Goal: Answer question/provide support

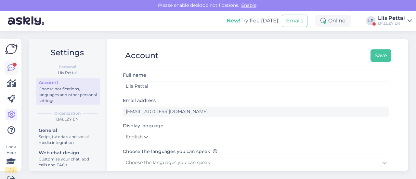
click at [9, 65] on icon at bounding box center [11, 68] width 8 height 8
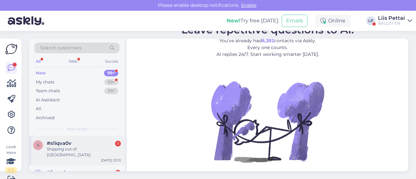
click at [56, 143] on span "#s1iqva0v" at bounding box center [59, 143] width 25 height 6
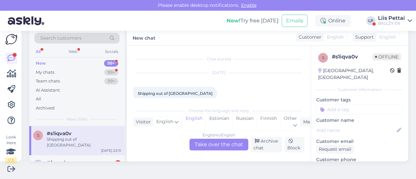
scroll to position [9, 0]
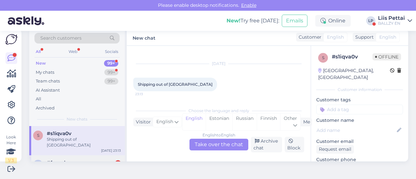
click at [85, 160] on div "#fqazxhrs 1" at bounding box center [84, 163] width 74 height 6
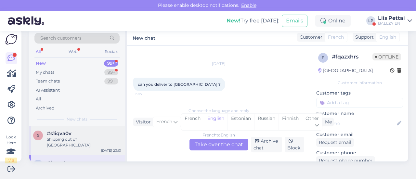
click at [83, 146] on div "s #s1iqva0v Shipping out of baltic [DATE] 23:13" at bounding box center [77, 140] width 96 height 29
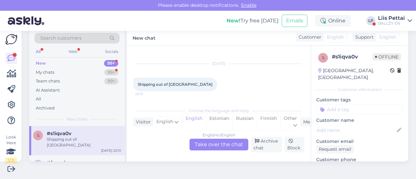
click at [204, 148] on div "English to English Take over the chat" at bounding box center [219, 145] width 59 height 12
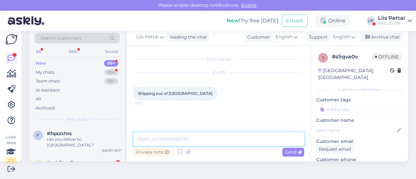
click at [193, 140] on textarea at bounding box center [218, 139] width 171 height 14
type textarea "only [GEOGRAPHIC_DATA] and [GEOGRAPHIC_DATA]"
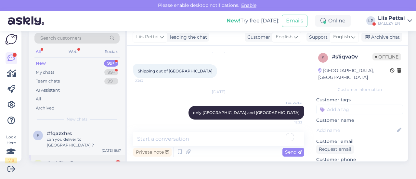
click at [55, 160] on span "#zsb0tue5" at bounding box center [60, 163] width 26 height 6
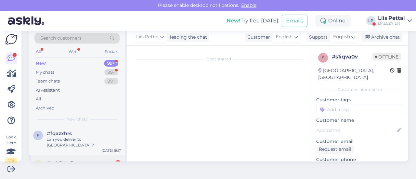
scroll to position [14, 0]
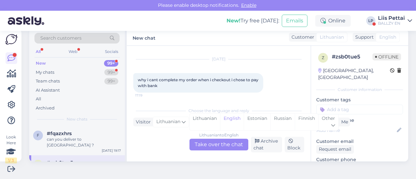
click at [206, 146] on div "Lithuanian to English Take over the chat" at bounding box center [219, 145] width 59 height 12
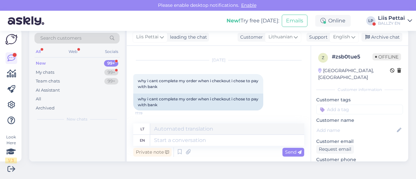
scroll to position [12, 0]
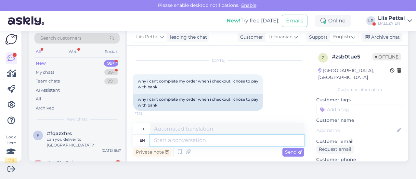
click at [195, 141] on textarea at bounding box center [227, 140] width 154 height 11
type textarea "what d"
type textarea "ką"
type textarea "what does it"
type textarea "[PERSON_NAME]"
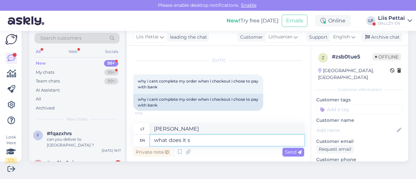
type textarea "what does it sa"
type textarea "ką [PERSON_NAME]"
type textarea "what does it say?"
type textarea "[PERSON_NAME] sako?"
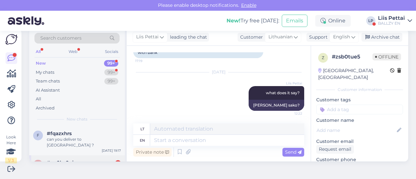
click at [95, 160] on div "#yg0bz8gj 1" at bounding box center [84, 163] width 74 height 6
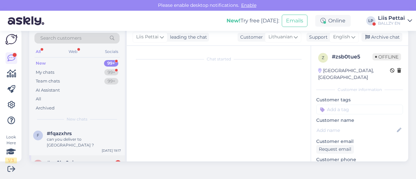
scroll to position [14, 0]
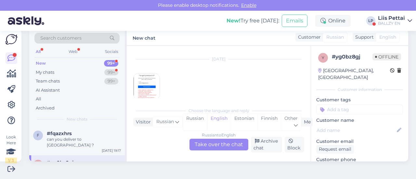
click at [150, 92] on img at bounding box center [147, 86] width 26 height 26
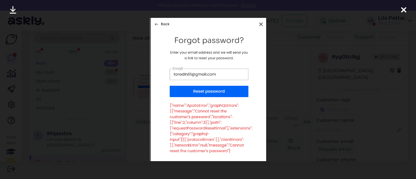
click at [133, 108] on div at bounding box center [208, 89] width 416 height 179
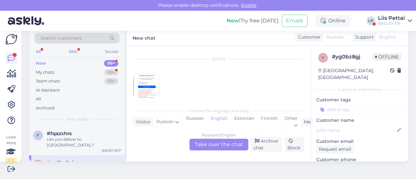
click at [213, 140] on div "Russian to English Take over the chat" at bounding box center [219, 145] width 59 height 12
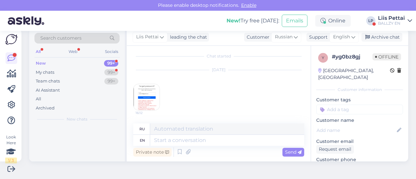
scroll to position [2, 0]
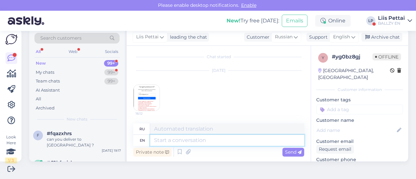
click at [204, 143] on textarea at bounding box center [227, 140] width 154 height 11
type textarea "there i"
type textarea "там"
type textarea "there is no"
type textarea "есть"
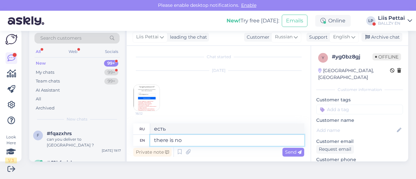
type textarea "there is no"
type textarea "нет"
type textarea "there is no account on"
type textarea "нет аккаунта"
type textarea "there is no account on th"
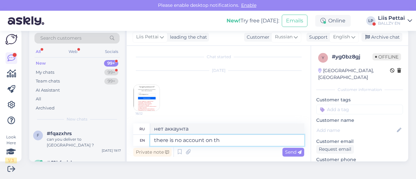
type textarea "нет учетной записи на"
type textarea "there is no account on this emai"
type textarea "на этом аккаунте нет"
type textarea "there is no account on this email"
type textarea "на этом адресе электронной почты нет учетной записи"
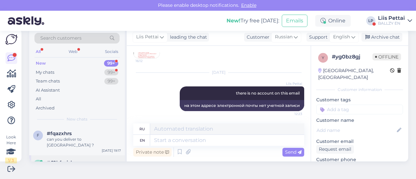
click at [72, 160] on span "#62hfmizl" at bounding box center [59, 163] width 25 height 6
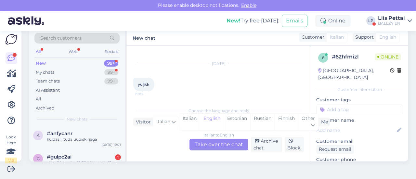
scroll to position [52, 0]
click at [72, 161] on div "Vai ir 38 izmēra [PERSON_NAME] air [PERSON_NAME] 1 Mid gs" at bounding box center [84, 167] width 74 height 12
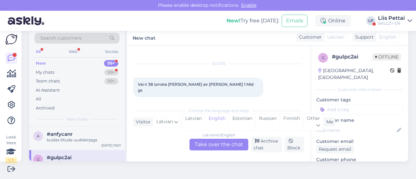
scroll to position [65, 0]
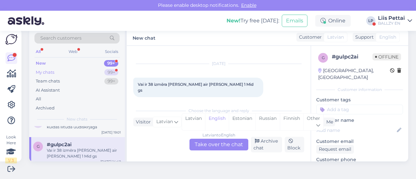
click at [61, 71] on div "My chats 99+" at bounding box center [76, 72] width 85 height 9
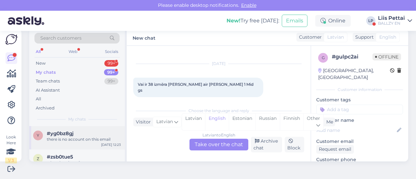
click at [57, 138] on div "there is no account on this email" at bounding box center [84, 140] width 74 height 6
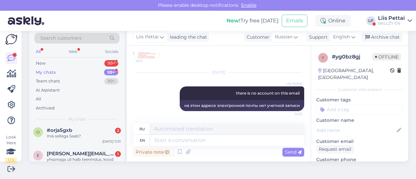
scroll to position [91, 0]
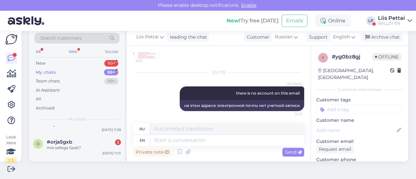
click at [57, 139] on span "#orja5gxb" at bounding box center [59, 142] width 25 height 6
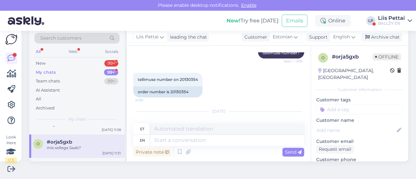
scroll to position [134, 0]
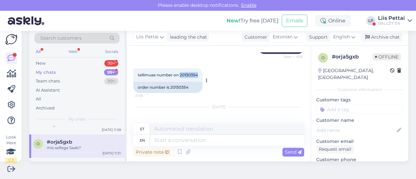
drag, startPoint x: 180, startPoint y: 75, endPoint x: 199, endPoint y: 75, distance: 18.9
click at [199, 75] on div "tellimuse number on 20130354 21:59" at bounding box center [167, 75] width 69 height 14
copy span "20130354"
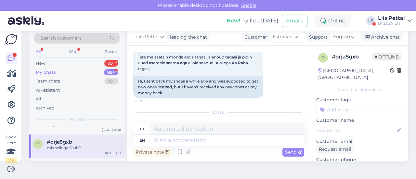
scroll to position [40, 0]
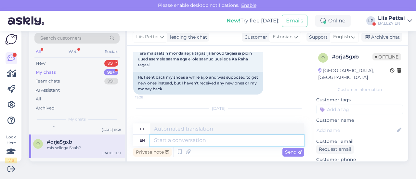
click at [229, 143] on textarea at bounding box center [227, 140] width 154 height 11
type textarea "kumbad ja"
type textarea "kumbad"
type textarea "kumbad jalanõud s"
type textarea "kumbad jalanõud"
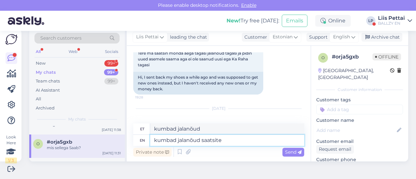
type textarea "kumbad jalanõud saatsite?"
type textarea "kumbad jalanõud saatma?"
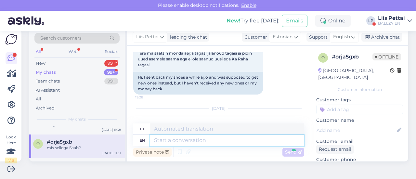
scroll to position [207, 0]
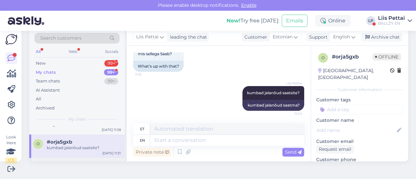
click at [86, 163] on span "[PERSON_NAME][EMAIL_ADDRESS][DOMAIN_NAME]" at bounding box center [81, 166] width 68 height 6
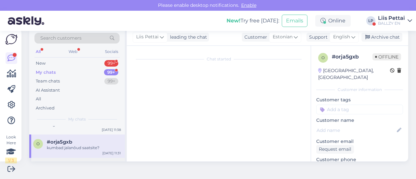
scroll to position [321, 0]
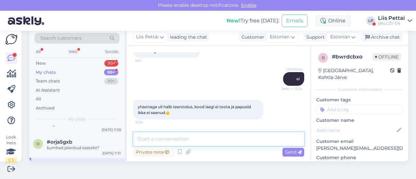
click at [219, 142] on textarea at bounding box center [218, 139] width 171 height 14
type textarea "kood ei tööta sest tooted on soodshinnaga"
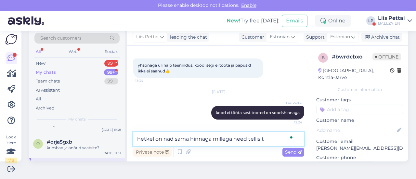
type textarea "hetkel on nad sama hinnaga millega need tellisite"
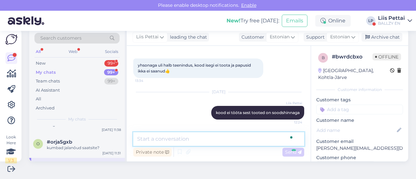
scroll to position [390, 0]
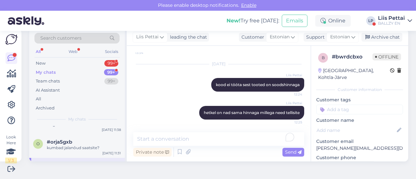
click at [73, 163] on span "[PERSON_NAME][EMAIL_ADDRESS][DOMAIN_NAME]" at bounding box center [81, 166] width 68 height 6
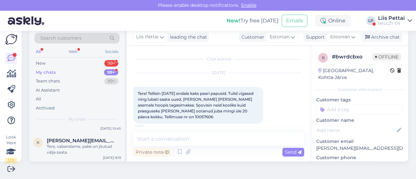
scroll to position [169, 0]
click at [58, 65] on div "New 99+" at bounding box center [76, 63] width 85 height 9
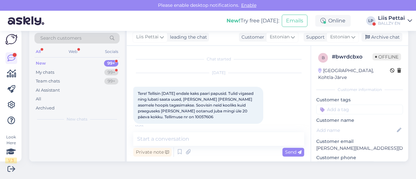
scroll to position [0, 0]
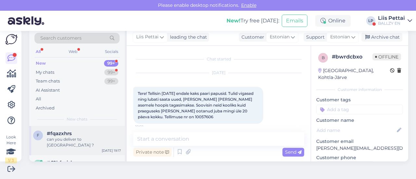
click at [57, 136] on span "#fqazxhrs" at bounding box center [59, 134] width 25 height 6
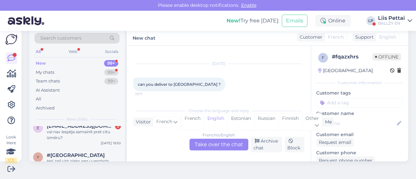
scroll to position [104, 0]
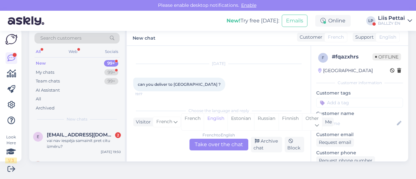
click at [388, 20] on div "Liis Pettai" at bounding box center [391, 18] width 27 height 5
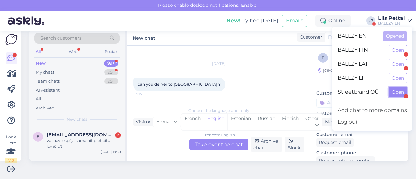
click at [401, 94] on button "Open" at bounding box center [398, 92] width 18 height 10
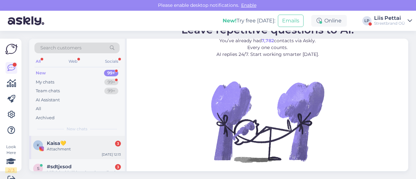
click at [71, 152] on div "K Kaisa💛 3 Attachment [DATE] 12:13" at bounding box center [77, 147] width 96 height 23
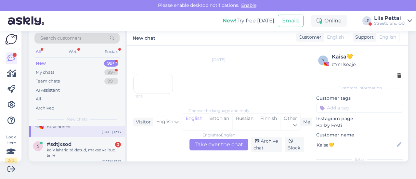
scroll to position [13, 0]
click at [71, 152] on div "kõik lahtrid täidetud, makse valitud, kuid...." at bounding box center [84, 153] width 74 height 12
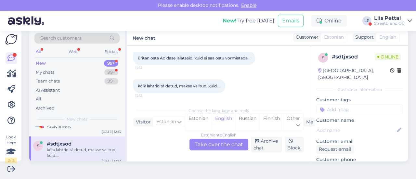
scroll to position [65, 0]
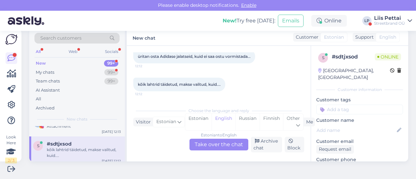
click at [213, 143] on div "Estonian to English Take over the chat" at bounding box center [219, 145] width 59 height 12
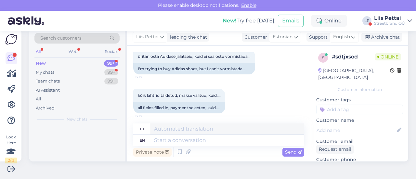
scroll to position [0, 0]
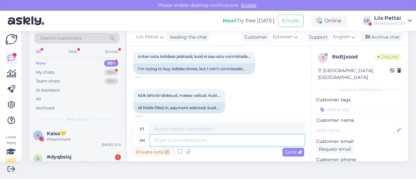
click at [205, 142] on textarea at bounding box center [227, 140] width 154 height 11
type textarea "u"
type textarea "kuid?"
type textarea "aga?"
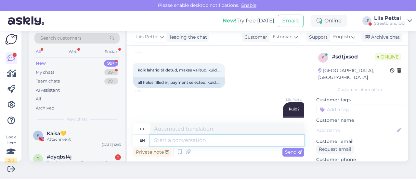
scroll to position [118, 0]
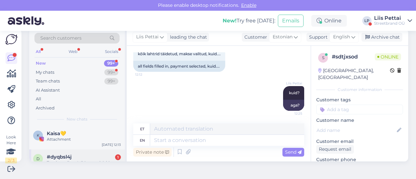
click at [69, 154] on span "#dyqbsl4j" at bounding box center [59, 157] width 25 height 6
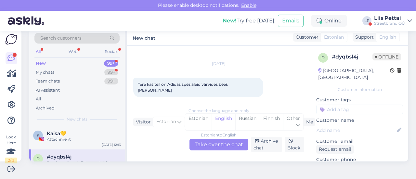
click at [222, 142] on div "Estonian to English Take over the chat" at bounding box center [219, 145] width 59 height 12
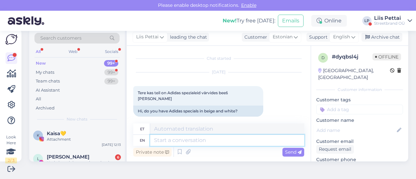
click at [209, 144] on textarea at bounding box center [227, 140] width 154 height 11
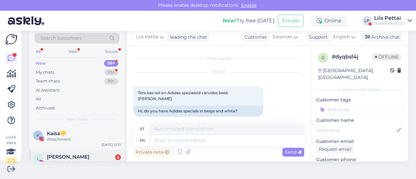
click at [65, 152] on div "L [PERSON_NAME] 6 Hetkel tundub, et te ei soovi seda kultuuri edendada- ei [PER…" at bounding box center [77, 164] width 96 height 29
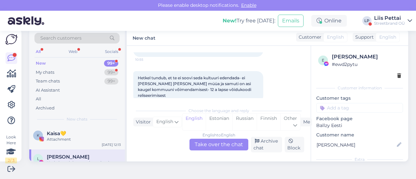
scroll to position [184, 0]
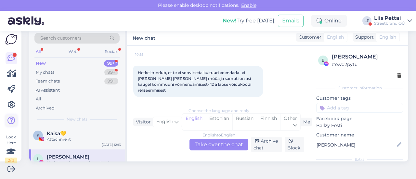
click at [13, 122] on icon at bounding box center [11, 121] width 8 height 8
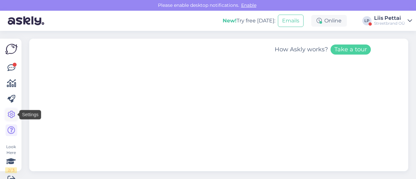
click at [13, 114] on icon at bounding box center [11, 115] width 8 height 8
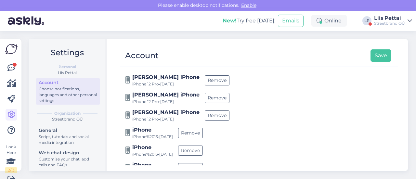
scroll to position [529, 0]
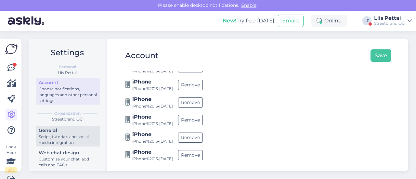
click at [38, 138] on link "General Script, tutorials and social media integration" at bounding box center [68, 136] width 64 height 20
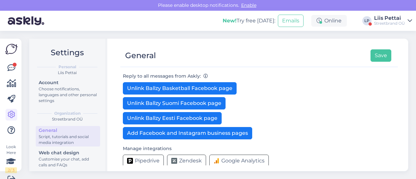
scroll to position [176, 0]
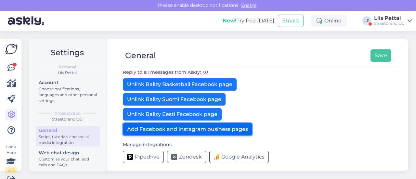
click at [229, 126] on button "Add Facebook and Instagram business pages" at bounding box center [187, 129] width 129 height 12
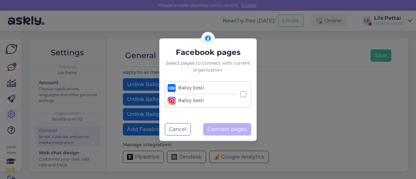
click at [243, 94] on input "Ballzy Eesti Ballzy Eesti" at bounding box center [244, 94] width 6 height 6
checkbox input "true"
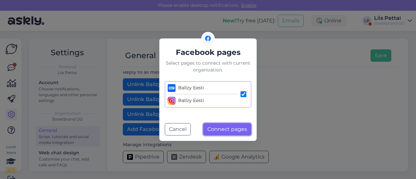
click at [220, 128] on button "Connect pages" at bounding box center [227, 129] width 48 height 12
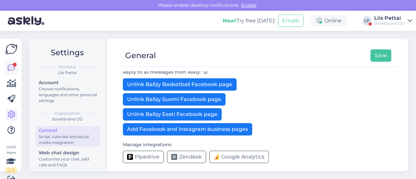
click at [10, 70] on icon at bounding box center [11, 68] width 8 height 8
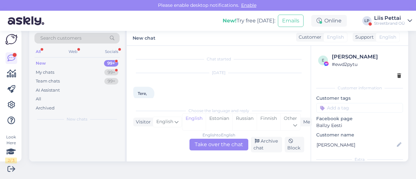
scroll to position [184, 0]
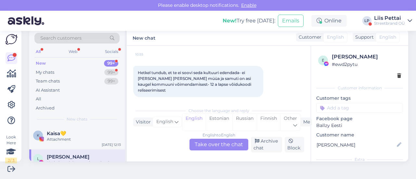
click at [69, 155] on span "[PERSON_NAME]" at bounding box center [68, 157] width 43 height 6
click at [214, 140] on div "English to English Take over the chat" at bounding box center [219, 145] width 59 height 12
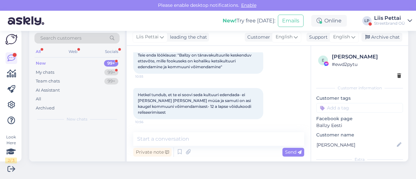
scroll to position [156, 0]
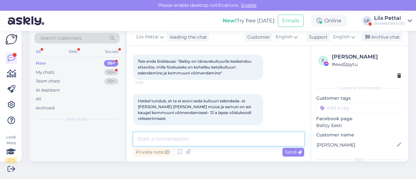
click at [201, 145] on textarea at bounding box center [218, 139] width 171 height 14
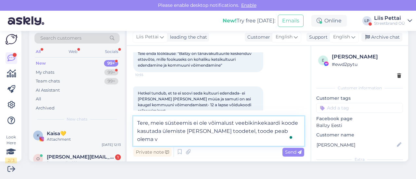
scroll to position [172, 0]
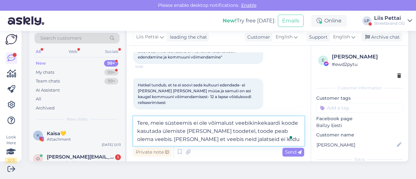
type textarea "Tere, meie süsteemis ei ole võimalust veebikinkekaardi koode kasutada ülemiste …"
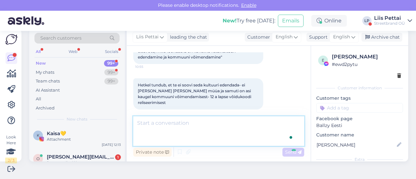
scroll to position [195, 0]
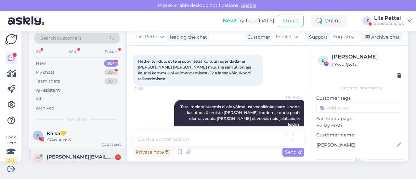
click at [96, 158] on span "[PERSON_NAME][EMAIL_ADDRESS][DOMAIN_NAME]" at bounding box center [81, 157] width 68 height 6
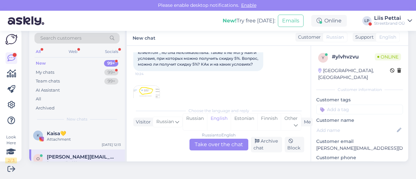
scroll to position [73, 0]
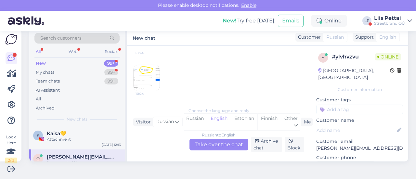
click at [213, 146] on div "Russian to English Take over the chat" at bounding box center [219, 145] width 59 height 12
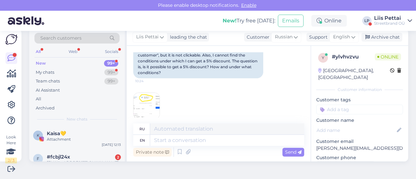
scroll to position [87, 0]
click at [151, 97] on img at bounding box center [147, 105] width 26 height 26
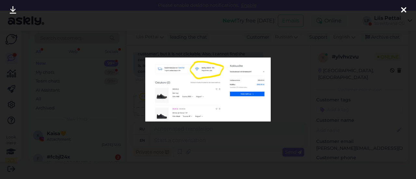
click at [183, 132] on div at bounding box center [208, 89] width 416 height 179
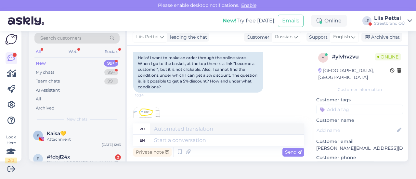
scroll to position [94, 0]
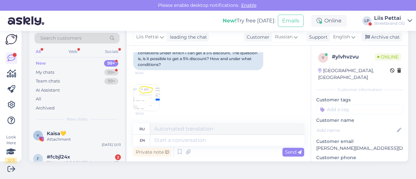
click at [243, 151] on div "Private note Send" at bounding box center [218, 152] width 171 height 12
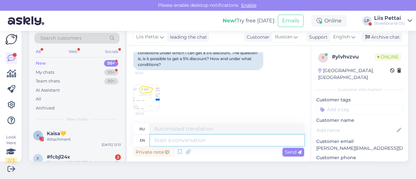
click at [244, 143] on textarea at bounding box center [227, 140] width 154 height 11
type textarea "did t"
type textarea "делал"
type textarea "did you ma"
type textarea "ты сделал?"
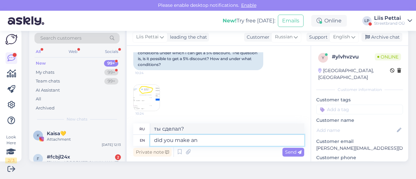
type textarea "did you make an a"
type textarea "ты сделал"
type textarea "did you make an account an"
type textarea "вы создали учетную запись?"
type textarea "did you make an account and su"
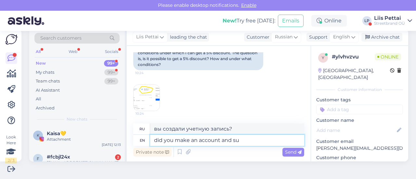
type textarea "вы создали учетную запись [PERSON_NAME]"
type textarea "did you make an account and subscribed t"
type textarea "вы создали учетную запись и подписались?"
type textarea "did you make an account and subscribed to ne"
type textarea "вы создали учетную запись и подписались на"
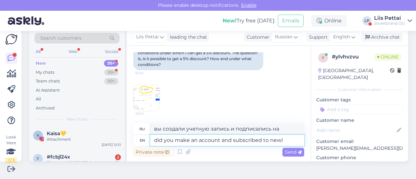
type textarea "did you make an account and subscribed to newls"
type textarea "ты создал аккаунт и подписался на новости?"
type textarea "did you make an account and subscribed to newsletter"
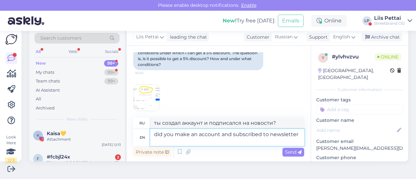
type textarea "вы создали учетную запись и подписались на рассылку?"
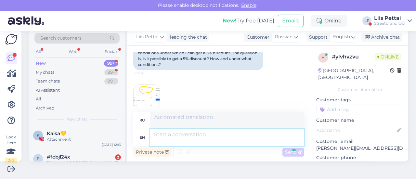
scroll to position [133, 0]
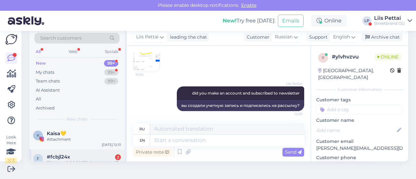
click at [112, 157] on div "#fcbjl24x 2" at bounding box center [84, 157] width 74 height 6
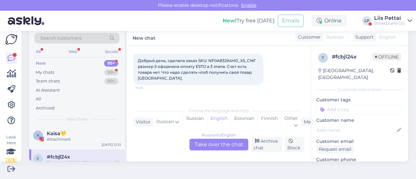
scroll to position [35, 0]
click at [224, 145] on div "Russian to English Take over the chat" at bounding box center [219, 145] width 59 height 12
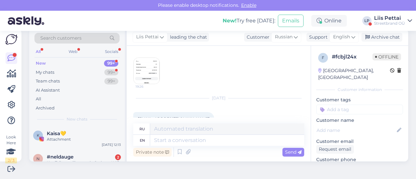
scroll to position [99, 0]
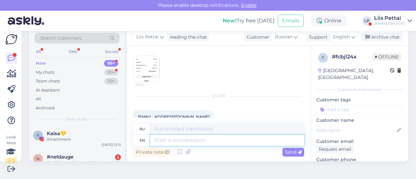
click at [250, 138] on textarea at bounding box center [227, 140] width 154 height 11
type textarea "hello, i"
type textarea "привет,"
type textarea "hello, its al"
type textarea "привет, это"
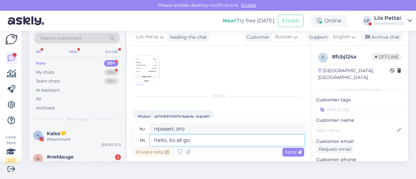
type textarea "hello, its all goo"
type textarea "привет, это все"
type textarea "hello, its all good n"
type textarea "привет, все хорошо"
type textarea "hello, its all good now, 1"
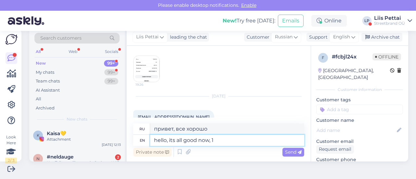
type textarea "Привет, теперь все хорошо,"
type textarea "hello, its all good now, 1 or"
type textarea "привет, теперь все хорошо, 1"
type textarea "hello, its all good now, 1 order w"
type textarea "привет, теперь все хорошо, 1 заказ"
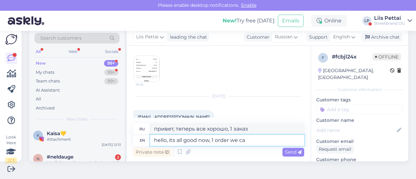
type textarea "hello, its all good now, 1 order we can"
type textarea "Привет, теперь все хорошо, 1 заказ мы"
type textarea "hello, its all good now, 1 order we cancelled, be"
type textarea "Привет, теперь все хорошо, один заказ мы отменили,"
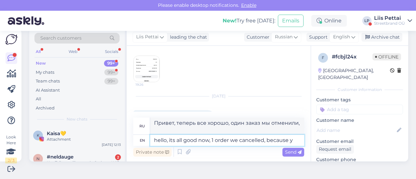
type textarea "hello, its all good now, 1 order we cancelled, because yo"
type textarea "Привет, теперь все хорошо, один заказ мы отменили, потому что"
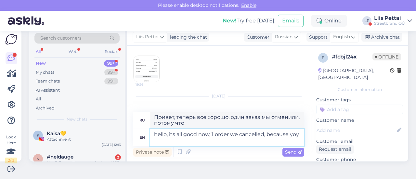
type textarea "hello, its all good now, 1 order we cancelled, because yoy"
type textarea "Привет, теперь все хорошо, один заказ мы отменили, потому что ты"
type textarea "hello, its all good now, 1 order we cancelled, because you ord"
type textarea "Привет, теперь все хорошо, один заказ мы отменили, потому что вы или"
type textarea "hello, its all good now, 1 order we cancelled, because you ordere"
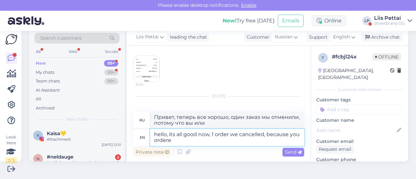
type textarea "Привет, теперь все хорошо, один заказ мы отменили, потому что вы заказали"
type textarea "hello, its all good now, 1 order we cancelled, because you ordered"
type textarea "привет, теперь все хорошо, 1 заказ мы отменили, потому что вы заказали"
type textarea "hello, its all good now, 1 order we cancelled, because you ordered 2 s"
type textarea "Привет, теперь все хорошо, один заказ мы отменили, потому что вы заказали 2"
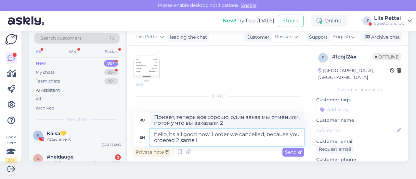
type textarea "hello, its all good now, 1 order we cancelled, because you ordered 2 same it"
type textarea "Привет, теперь все хорошо, один заказ мы отменили, потому что вы заказали 2 оди…"
type textarea "hello, its all good now, 1 order we cancelled, because you ordered 2 same items…"
type textarea "привет, теперь все хорошо, один заказ мы отменили, потому что вы заказали 2 оди…"
type textarea "hello, its all good now, 1 order we cancelled, because you ordered 2 same items…"
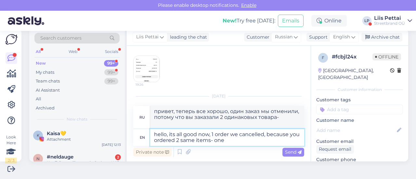
type textarea "Привет, теперь все хорошо, один заказ мы отменили, потому что вы заказали 2 оди…"
type textarea "hello, its all good now, 1 order we cancelled, because you ordered 2 same items…"
type textarea "Привет, теперь все хорошо, один заказ мы отменили, потому что вы заказали 2 оди…"
type textarea "hello, its all good now, 1 order we cancelled, because you ordered 2 same items…"
type textarea "Привет, теперь все хорошо, один заказ мы отменили, потому что вы заказали 2 оди…"
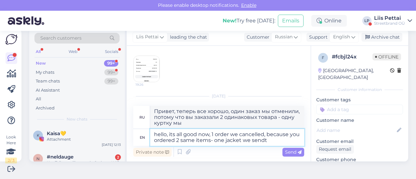
type textarea "hello, its all good now, 1 order we cancelled, because you ordered 2 same items…"
type textarea "Привет, теперь все хорошо, один заказ мы отменили, потому что вы заказали 2 оди…"
type textarea "hello, its all good now, 1 order we cancelled, because you ordered 2 same items…"
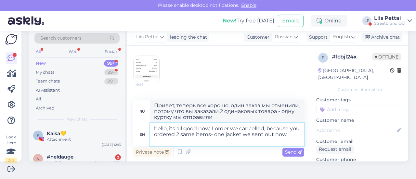
type textarea "Привет, теперь все хорошо, один заказ мы отменили, потому что вы заказали 2 оди…"
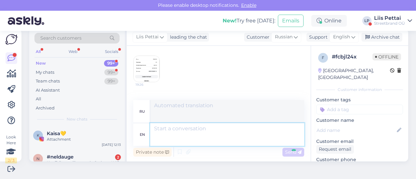
scroll to position [180, 0]
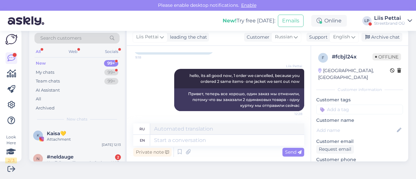
click at [95, 162] on div "Search customers All Web Socials New 99+ My chats 99+ Team chats 99+ AI Assista…" at bounding box center [220, 95] width 391 height 148
click at [97, 159] on div "#neldauge 2" at bounding box center [84, 157] width 74 height 6
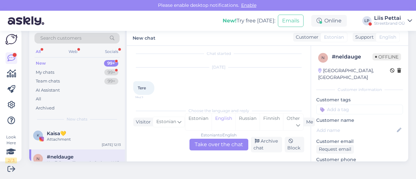
scroll to position [49, 0]
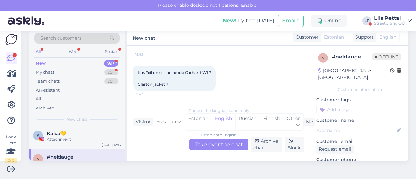
click at [225, 145] on div "Estonian to English Take over the chat" at bounding box center [219, 145] width 59 height 12
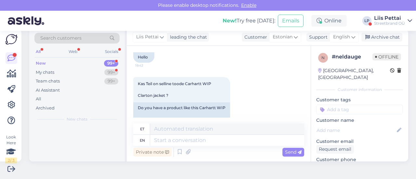
scroll to position [60, 0]
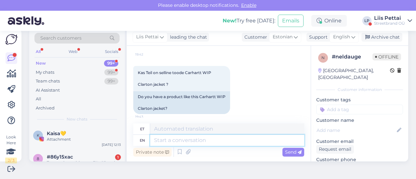
click at [223, 141] on textarea at bounding box center [227, 140] width 154 height 11
type textarea "enam m"
type textarea "emaili"
type textarea "enam mitte"
type textarea "emaili mitte"
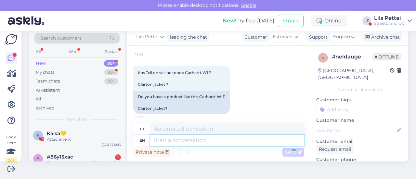
scroll to position [116, 0]
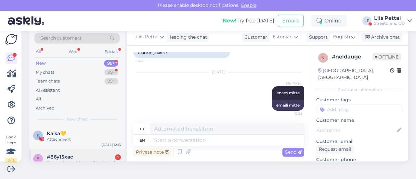
click at [72, 155] on span "#86y15xac" at bounding box center [60, 157] width 26 height 6
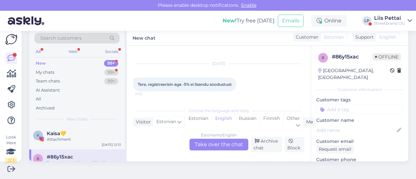
click at [214, 146] on div "Estonian to English Take over the chat" at bounding box center [219, 145] width 59 height 12
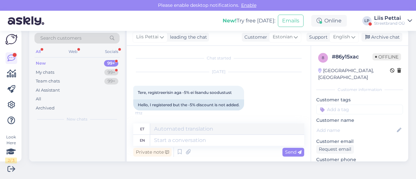
scroll to position [1, 0]
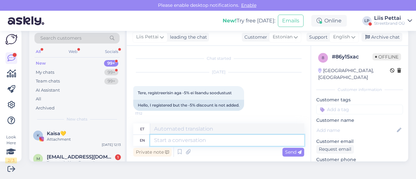
click at [212, 142] on textarea at bounding box center [227, 140] width 154 height 11
type textarea "toode on"
type textarea "toode"
type textarea "toode on tä"
type textarea "toode on"
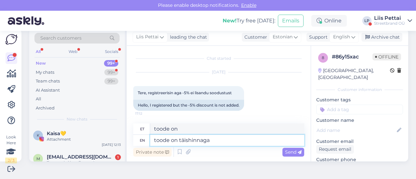
type textarea "toode on täishinnaga?"
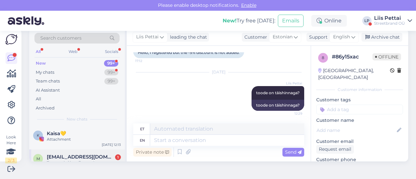
click at [55, 156] on span "[EMAIL_ADDRESS][DOMAIN_NAME]" at bounding box center [81, 157] width 68 height 6
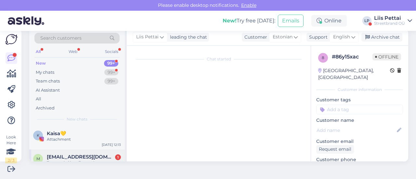
scroll to position [14, 0]
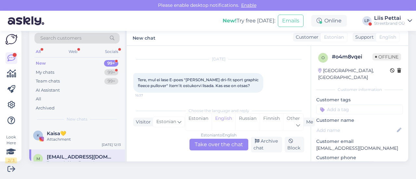
click at [211, 142] on div "Estonian to English Take over the chat" at bounding box center [219, 145] width 59 height 12
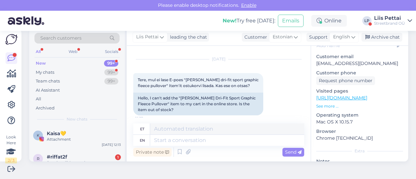
scroll to position [116, 0]
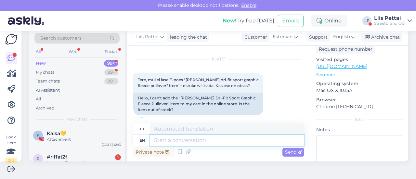
click at [257, 142] on textarea at bounding box center [227, 140] width 154 height 11
type textarea "palun s"
type textarea "palun"
type textarea "palun saatke li"
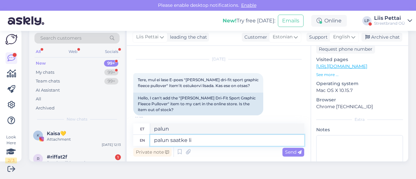
type textarea "palun saatke"
type textarea "palun saatke linki"
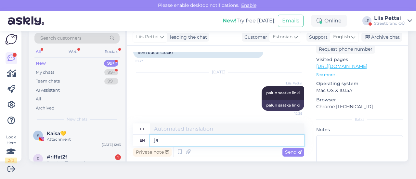
type textarea "ja m"
type textarea "jah"
type textarea "ja mis suur"
type textarea "ja mis"
type textarea "ja mis suurust p"
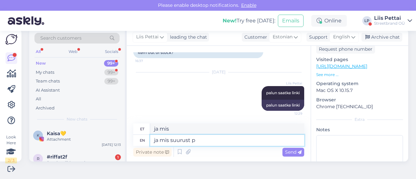
type textarea "ja mis suur"
type textarea "ja mis suurust proovite"
type textarea "ja mis suur proovib"
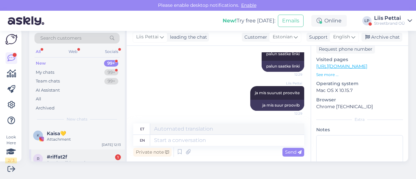
click at [75, 157] on div "#riffat2f 1" at bounding box center [84, 157] width 74 height 6
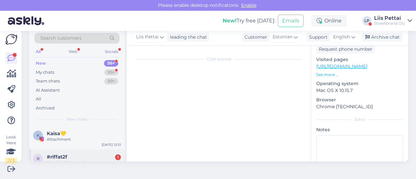
scroll to position [118, 0]
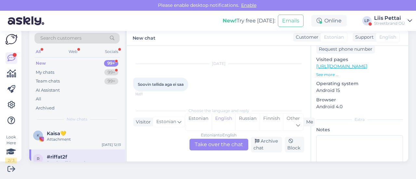
click at [215, 141] on div "Estonian to English Take over the chat" at bounding box center [219, 145] width 59 height 12
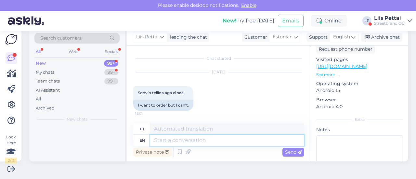
click at [203, 146] on textarea at bounding box center [227, 140] width 154 height 11
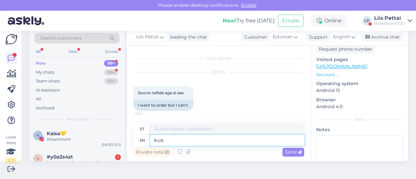
type textarea "kus t"
type textarea "kus"
type textarea "kus takerdute?"
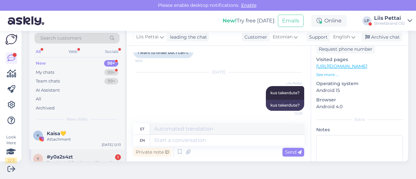
click at [78, 158] on div "#y0a2s4zt 1" at bounding box center [84, 157] width 74 height 6
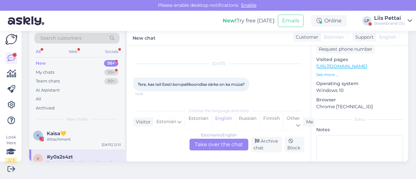
click at [214, 143] on div "Estonian to English Take over the chat" at bounding box center [219, 145] width 59 height 12
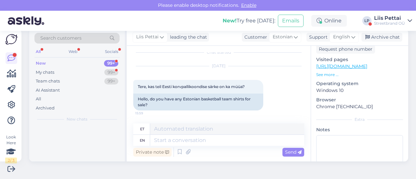
scroll to position [7, 0]
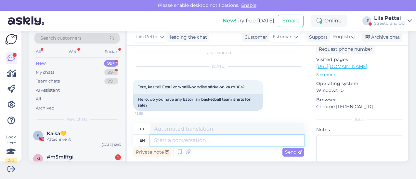
click at [198, 140] on textarea at bounding box center [227, 140] width 154 height 11
type textarea "jah, [GEOGRAPHIC_DATA]"
type textarea "jah,"
type textarea "jah, pange"
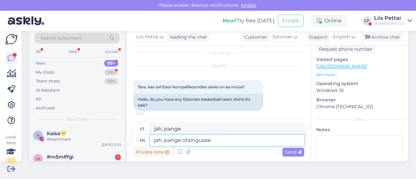
type textarea "jah, pange otsingusse"
type textarea "jah, pane otsing"
type textarea "jah, pange otsingusse [GEOGRAPHIC_DATA]"
type textarea "jah, pane otsingusse [GEOGRAPHIC_DATA]"
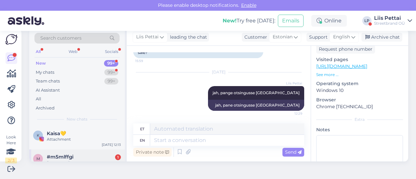
click at [90, 160] on div "Здравствуйте, пытаюсь восстановить пароль указываю правильную почту, выдает оши…" at bounding box center [84, 166] width 74 height 12
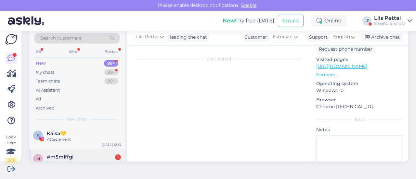
scroll to position [14, 0]
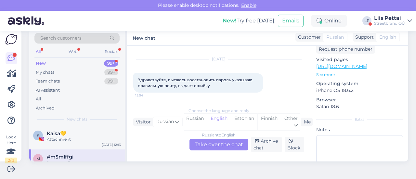
click at [201, 142] on div "Russian to English Take over the chat" at bounding box center [219, 145] width 59 height 12
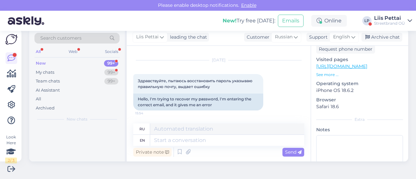
scroll to position [12, 0]
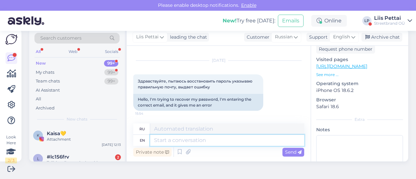
click at [201, 143] on textarea at bounding box center [227, 140] width 154 height 11
type textarea "are y"
type textarea "являются"
type textarea "are you su"
type textarea "ты"
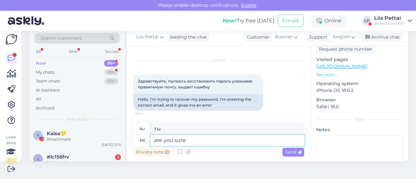
type textarea "are you sure y"
type textarea "вы уверены"
type textarea "are you sure yo"
type textarea "ты уверен?"
type textarea "are you sure you have an"
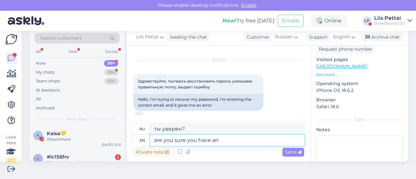
type textarea "ты уверен, что у тебя есть"
type textarea "are you sure you have an ac"
type textarea "Вы уверены, что у вас есть"
type textarea "are you sure you have an account"
type textarea "Вы уверены, что у вас есть аккаунт?"
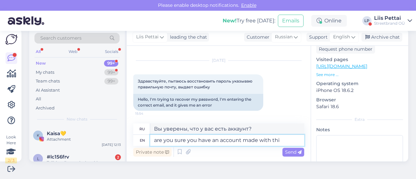
type textarea "are you sure you have an account made with this"
type textarea "Вы уверены, что у вас есть аккаунт, созданный с помощью"
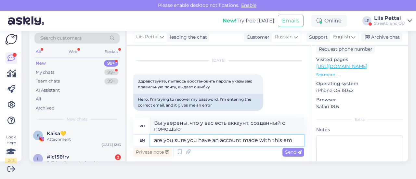
type textarea "are you sure you have an account made with this ema"
type textarea "Вы уверены, что у вас есть аккаунт, созданный с помощью этого?"
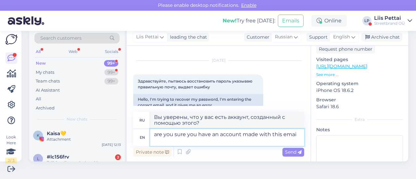
type textarea "are you sure you have an account made with this email"
type textarea "Вы уверены, что у вас есть учетная запись, созданная с этим адресом электронной…"
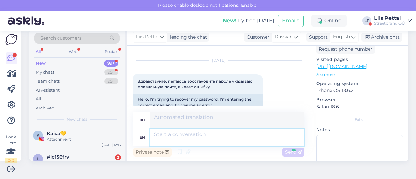
scroll to position [71, 0]
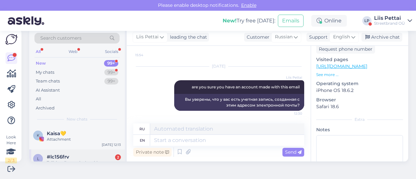
click at [98, 157] on div "#lc156frv 2" at bounding box center [84, 157] width 74 height 6
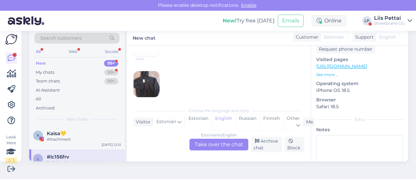
scroll to position [107, 0]
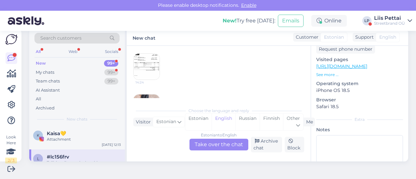
click at [140, 54] on img at bounding box center [147, 67] width 26 height 26
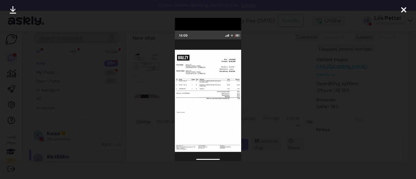
click at [141, 55] on div at bounding box center [208, 89] width 416 height 179
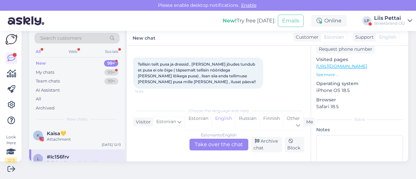
scroll to position [93, 0]
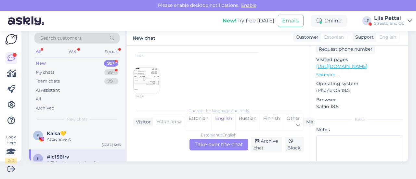
click at [145, 75] on img at bounding box center [147, 81] width 26 height 26
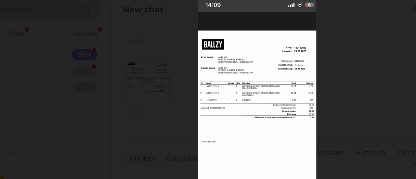
click at [148, 89] on div at bounding box center [208, 89] width 416 height 179
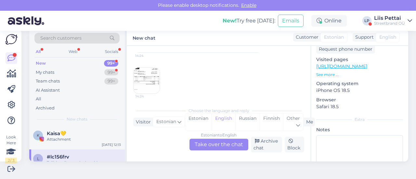
click at [209, 146] on div "Estonian to English Take over the chat" at bounding box center [219, 145] width 59 height 12
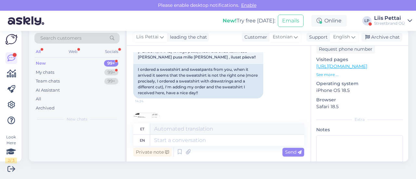
scroll to position [138, 0]
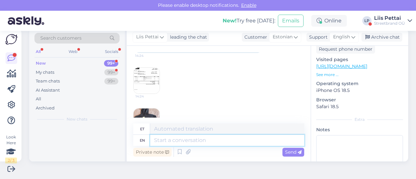
click at [185, 141] on textarea at bounding box center [227, 140] width 154 height 11
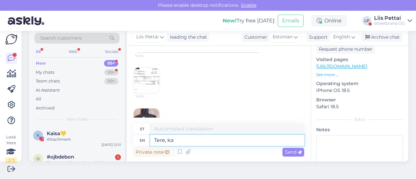
type textarea "Tere, kah"
type textarea "Tere,"
type textarea "Tere, kahjuks o"
type textarea "Tere, kahjuks"
type textarea "Tere, kahjuks oli meil"
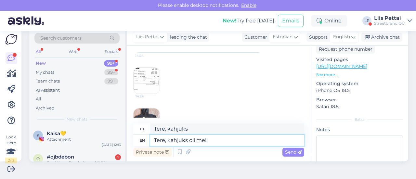
type textarea "Tere, kahjuks oli"
type textarea "Tere, kahjuks oli meil vee"
type textarea "Tere, kahjuks oli meil"
type textarea "Tere, kahjuks oli meil veebis v"
type textarea "Tere, kahjuks oli meil veebis"
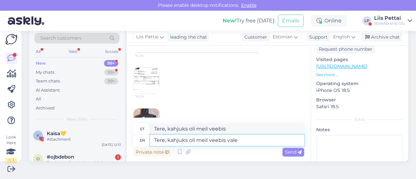
type textarea "Tere, kahjuks oli meil veebis vale p"
type textarea "Tere, kahjuks oli meil veebis vale"
type textarea "Tere, kahjuks oli meil veebis vale pilt ja"
type textarea "Tere, kahjuks oli meil veebis vale pilt ja õige p"
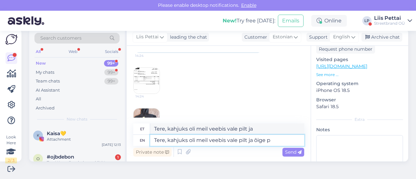
type textarea "Tere, kahjuks oli meil veebis vale pilt ja õige"
type textarea "Tere, kahjuks oli meil veebis vale pilt ja õige pusa on"
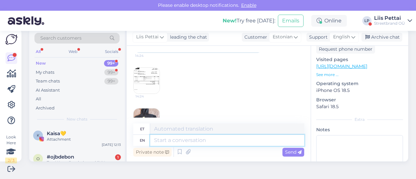
scroll to position [220, 0]
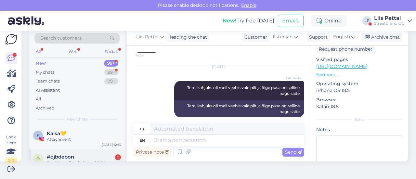
click at [88, 154] on div "o #ojbdebon 1 Tere! Kas teil on kohapeal SKU: CW2288_111_8.5_CNF suurus 40. Kui…" at bounding box center [77, 164] width 96 height 29
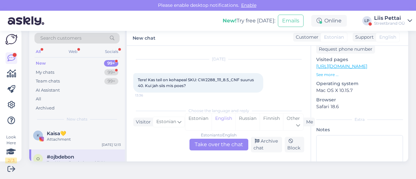
click at [208, 141] on div "Estonian to English Take over the chat" at bounding box center [219, 145] width 59 height 12
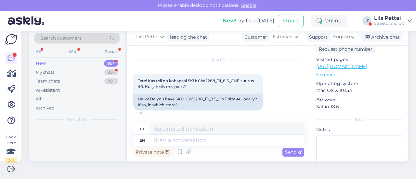
scroll to position [12, 0]
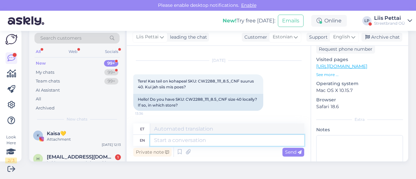
click at [193, 140] on textarea at bounding box center [227, 140] width 154 height 11
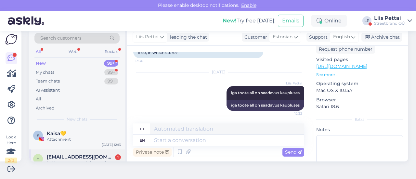
click at [64, 156] on span "[EMAIL_ADDRESS][DOMAIN_NAME]" at bounding box center [81, 157] width 68 height 6
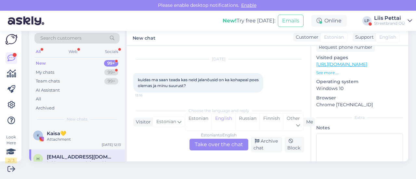
scroll to position [116, 0]
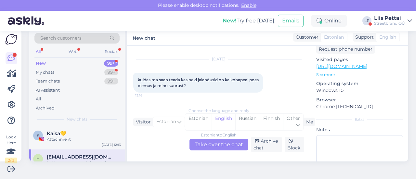
click at [202, 145] on div "Estonian to English Take over the chat" at bounding box center [219, 145] width 59 height 12
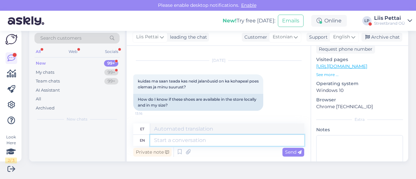
click at [190, 137] on textarea at bounding box center [227, 140] width 154 height 11
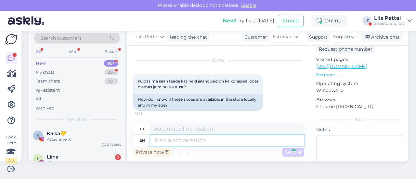
scroll to position [65, 0]
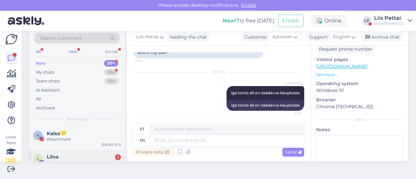
click at [69, 153] on div "L Liina 2 Olemas! [DATE] 12:40" at bounding box center [77, 161] width 96 height 23
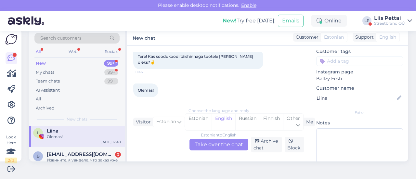
scroll to position [39, 0]
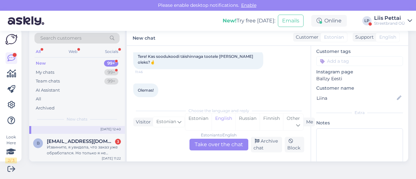
click at [69, 153] on div "Извините, я увидела, что заказ уже обработался. Но только я не указала адрес до…" at bounding box center [84, 150] width 74 height 12
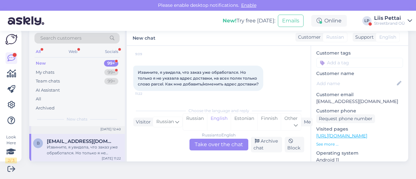
scroll to position [116, 0]
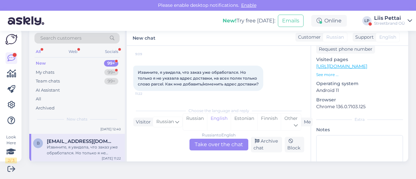
click at [220, 148] on div "Russian to English Take over the chat" at bounding box center [219, 145] width 59 height 12
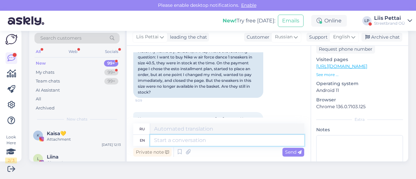
click at [217, 141] on textarea at bounding box center [227, 140] width 154 height 11
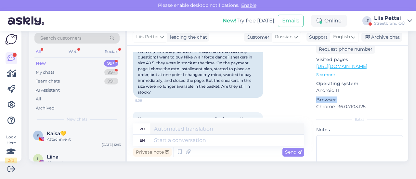
click at [311, 100] on div "w # wg0rabwm Offline [GEOGRAPHIC_DATA], [GEOGRAPHIC_DATA] Customer information …" at bounding box center [359, 66] width 97 height 274
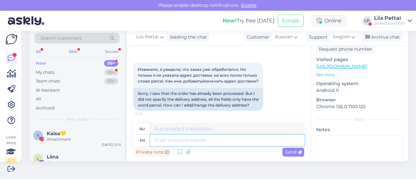
click at [255, 137] on textarea at bounding box center [227, 140] width 154 height 11
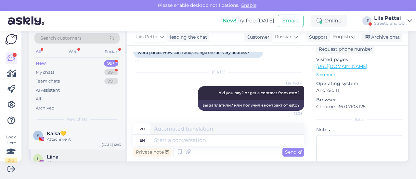
click at [74, 154] on div "Liina" at bounding box center [84, 157] width 74 height 6
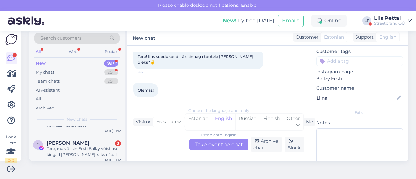
scroll to position [91, 0]
click at [74, 154] on div "Tere, ma võitsin Eesti Ballzy võistlusel kingad [PERSON_NAME] kaks nädalat king…" at bounding box center [84, 152] width 74 height 12
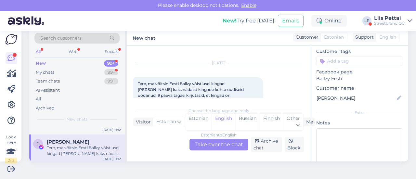
scroll to position [0, 0]
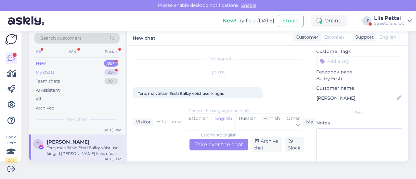
click at [52, 71] on div "My chats" at bounding box center [45, 72] width 19 height 7
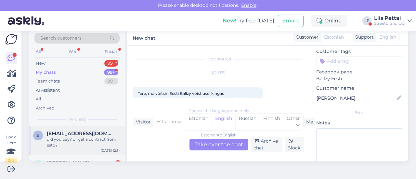
click at [79, 132] on span "[EMAIL_ADDRESS][DOMAIN_NAME]" at bounding box center [81, 134] width 68 height 6
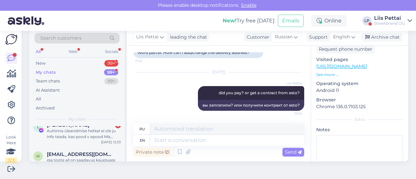
scroll to position [39, 0]
click at [79, 132] on div "Auhinna üleandmise hetkel ei ole ju info teada, kas pood v epood Mis vahet [PER…" at bounding box center [84, 133] width 74 height 12
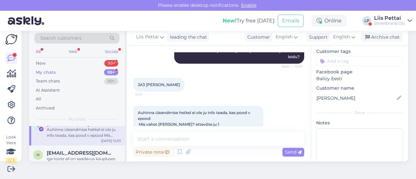
scroll to position [263, 0]
click at [244, 147] on div "Private note Send" at bounding box center [218, 152] width 171 height 12
click at [244, 142] on textarea at bounding box center [218, 139] width 171 height 14
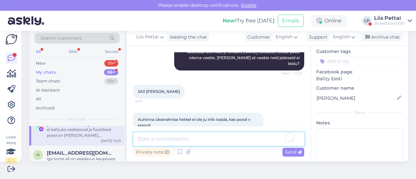
scroll to position [259, 0]
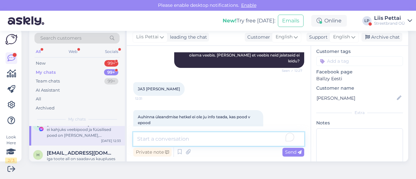
click at [177, 139] on textarea "To enrich screen reader interactions, please activate Accessibility in Grammarl…" at bounding box center [218, 139] width 171 height 14
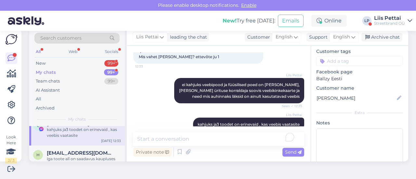
click at [93, 136] on div "kahjuks ja3 toodet on erinevaid , kas veebis vaatasite" at bounding box center [84, 133] width 74 height 12
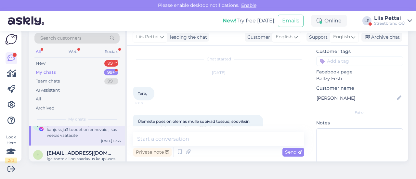
scroll to position [13, 0]
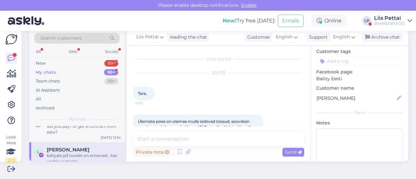
click at [68, 149] on span "[PERSON_NAME]" at bounding box center [68, 150] width 43 height 6
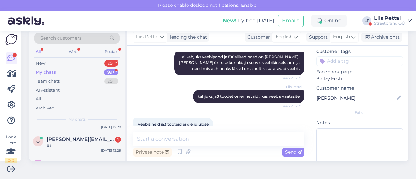
scroll to position [241, 0]
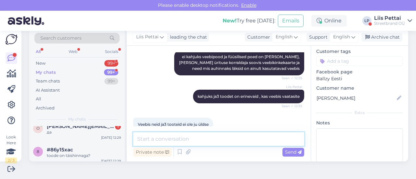
click at [177, 144] on textarea at bounding box center [218, 139] width 171 height 14
click at [101, 153] on div "toode on täishinnaga?" at bounding box center [84, 156] width 74 height 6
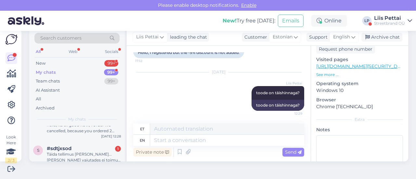
scroll to position [319, 0]
click at [101, 151] on div "Täida tellimus [PERSON_NAME]...[PERSON_NAME] vajutades ei toimu midagi." at bounding box center [84, 157] width 74 height 12
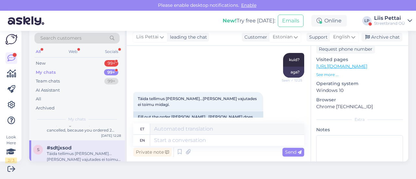
scroll to position [157, 0]
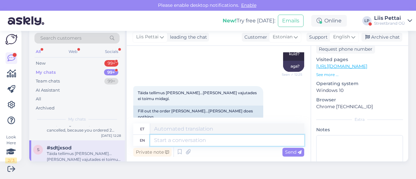
click at [254, 141] on textarea at bounding box center [227, 140] width 154 height 11
paste textarea
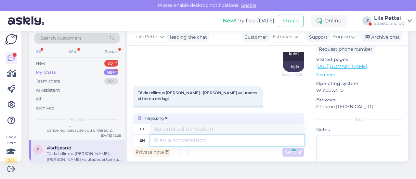
scroll to position [236, 0]
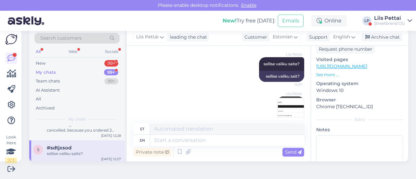
click at [94, 145] on div "#sdtjxsod" at bounding box center [84, 148] width 74 height 6
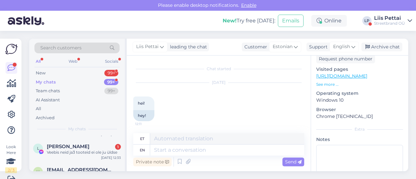
scroll to position [39, 0]
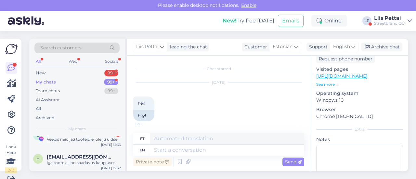
click at [94, 139] on div "Veebis neid ja3 tooteid ei ole ju üldse" at bounding box center [84, 140] width 74 height 6
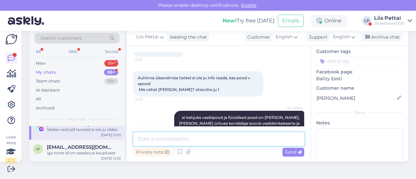
click at [208, 139] on textarea at bounding box center [218, 139] width 171 height 14
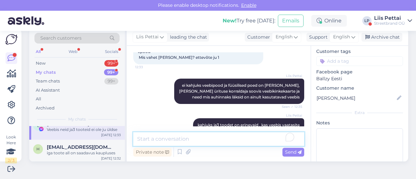
scroll to position [359, 0]
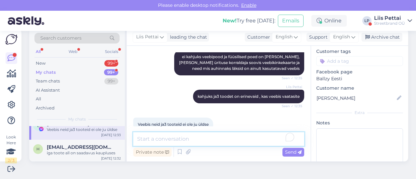
click at [252, 137] on textarea "To enrich screen reader interactions, please activate Accessibility in Grammarl…" at bounding box center [218, 139] width 171 height 14
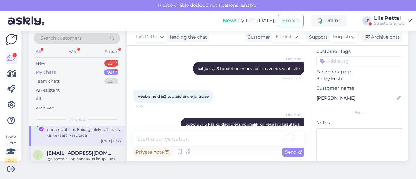
click at [104, 158] on div "iga toote all on saadavus kaupluses" at bounding box center [84, 159] width 74 height 6
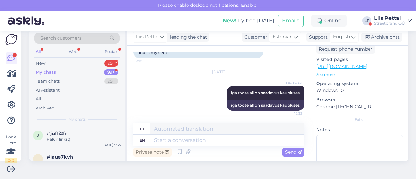
scroll to position [728, 0]
click at [388, 20] on div "Liis Pettai" at bounding box center [389, 18] width 31 height 5
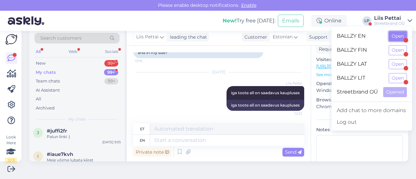
click at [394, 35] on button "Open" at bounding box center [398, 36] width 18 height 10
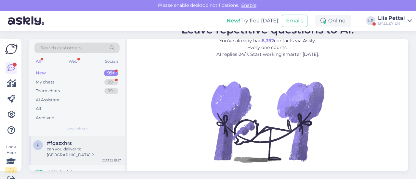
click at [49, 144] on span "#fqazxhrs" at bounding box center [59, 143] width 25 height 6
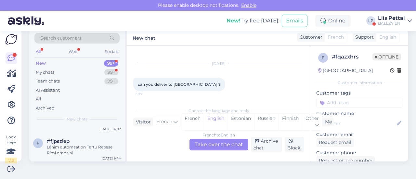
scroll to position [169, 0]
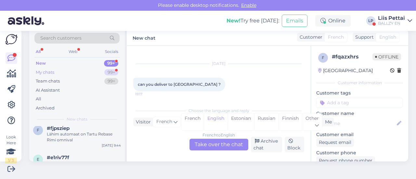
click at [56, 72] on div "My chats 99+" at bounding box center [76, 72] width 85 height 9
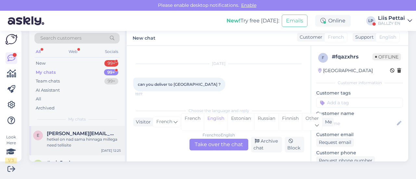
click at [64, 150] on div "e [PERSON_NAME][EMAIL_ADDRESS][DOMAIN_NAME] hetkel on nad sama hinnaga millega …" at bounding box center [77, 140] width 96 height 29
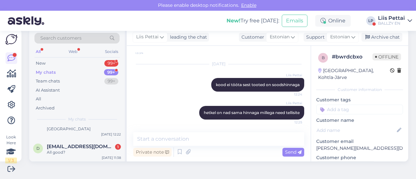
scroll to position [117, 0]
click at [64, 150] on div "d [EMAIL_ADDRESS][DOMAIN_NAME] 1 All good? [DATE] 11:38" at bounding box center [77, 149] width 96 height 23
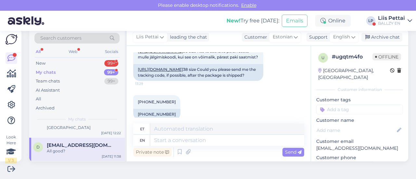
scroll to position [991, 0]
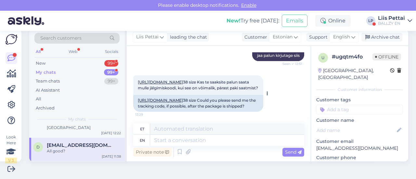
click at [183, 98] on link "[URL][DOMAIN_NAME]" at bounding box center [160, 100] width 45 height 5
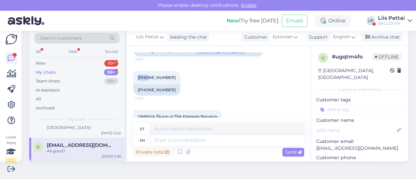
scroll to position [1042, 0]
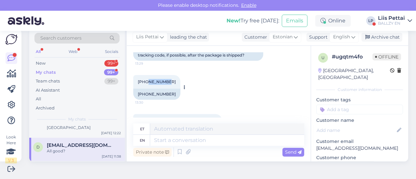
drag, startPoint x: 147, startPoint y: 56, endPoint x: 168, endPoint y: 71, distance: 26.3
click at [168, 75] on div "[PHONE_NUMBER]:30" at bounding box center [156, 82] width 47 height 14
copy span "67023739"
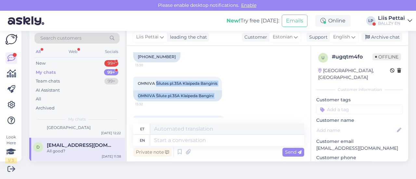
scroll to position [1083, 0]
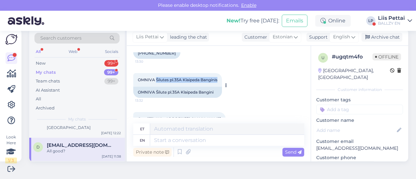
drag, startPoint x: 156, startPoint y: 114, endPoint x: 218, endPoint y: 75, distance: 73.1
click at [218, 75] on div "OMNIVA Šilutes pl.35A Klaipeda Banginis 13:32" at bounding box center [177, 80] width 89 height 14
copy span "Šilutes pl.35A Klaipeda Banginis"
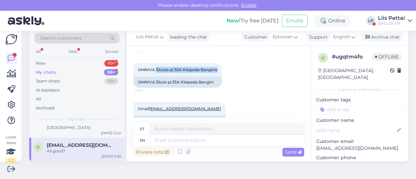
scroll to position [1096, 0]
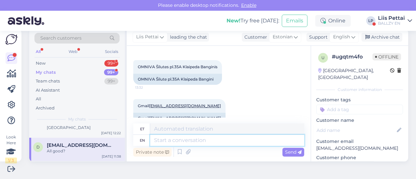
click at [201, 140] on textarea at bounding box center [227, 140] width 154 height 11
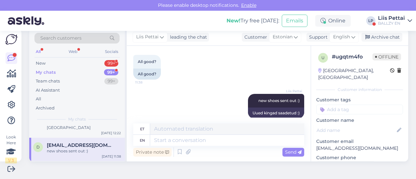
click at [92, 142] on span "[EMAIL_ADDRESS][DOMAIN_NAME]" at bounding box center [81, 145] width 68 height 6
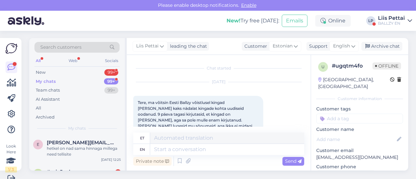
scroll to position [0, 0]
click at [73, 69] on div "New 99+" at bounding box center [76, 73] width 85 height 9
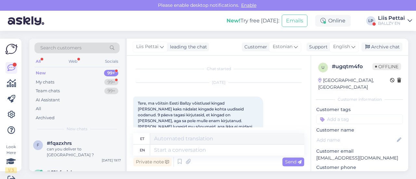
click at [396, 20] on div "Liis Pettai BALLZY EN" at bounding box center [391, 21] width 27 height 10
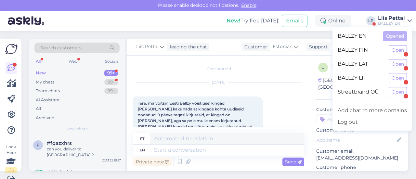
click at [395, 86] on div "Streetbrand OÜ Open" at bounding box center [373, 92] width 80 height 14
click at [394, 90] on button "Open" at bounding box center [398, 92] width 18 height 10
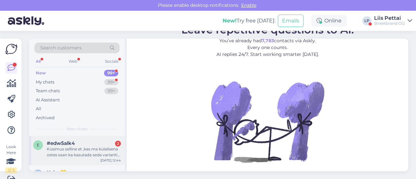
click at [74, 156] on div "Küsimus selline et ,kas ma külalisena ostes saan ka kasutada seda varianti ,et …" at bounding box center [84, 152] width 74 height 12
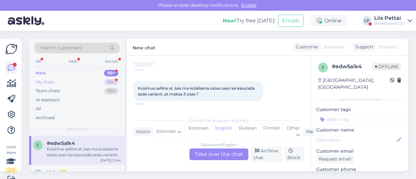
click at [44, 80] on div "My chats" at bounding box center [45, 82] width 19 height 7
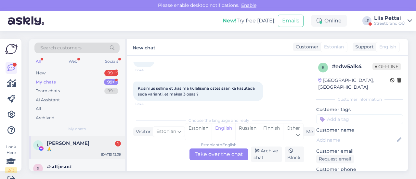
click at [78, 147] on div "🙏" at bounding box center [84, 149] width 74 height 6
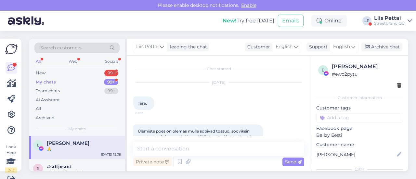
scroll to position [10, 0]
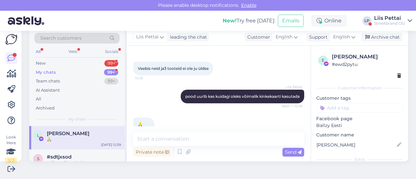
click at [213, 147] on div "Private note Send" at bounding box center [218, 152] width 171 height 12
click at [209, 137] on textarea "To enrich screen reader interactions, please activate Accessibility in Grammarl…" at bounding box center [218, 139] width 171 height 14
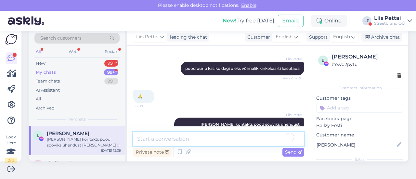
scroll to position [470, 0]
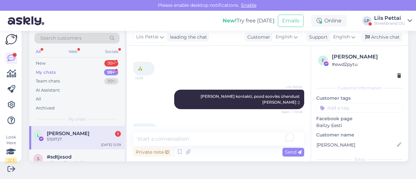
drag, startPoint x: 137, startPoint y: 112, endPoint x: 155, endPoint y: 112, distance: 17.6
click at [155, 124] on div "5159727 12:48" at bounding box center [145, 131] width 24 height 14
copy span "5159727"
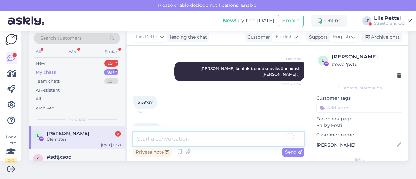
click at [152, 138] on textarea "To enrich screen reader interactions, please activate Accessibility in Grammarl…" at bounding box center [218, 139] width 171 height 14
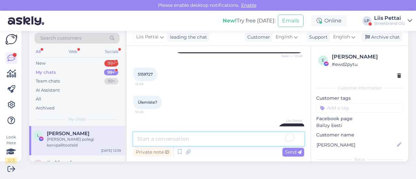
scroll to position [554, 0]
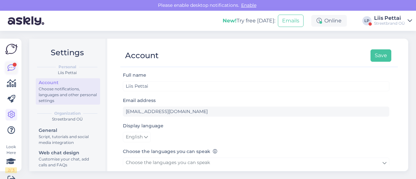
click at [7, 65] on link at bounding box center [12, 68] width 12 height 12
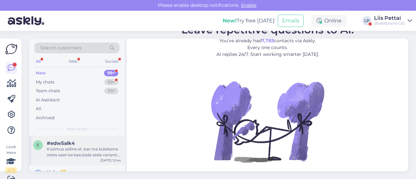
click at [57, 147] on div "Küsimus selline et ,kas ma külalisena ostes saan ka kasutada seda varianti ,et …" at bounding box center [84, 152] width 74 height 12
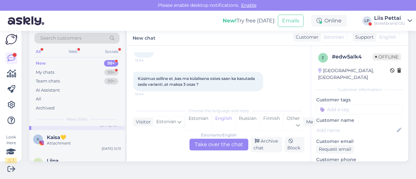
scroll to position [26, 0]
click at [60, 70] on div "My chats 99+" at bounding box center [76, 72] width 85 height 9
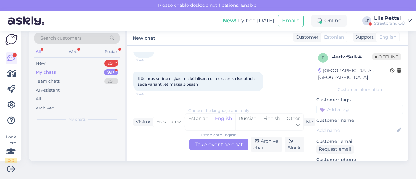
scroll to position [0, 0]
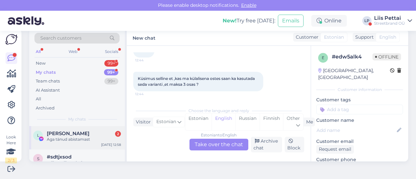
click at [63, 133] on span "[PERSON_NAME]" at bounding box center [68, 134] width 43 height 6
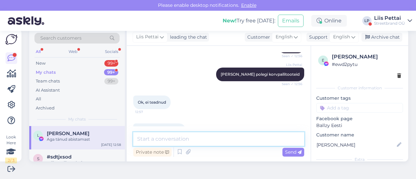
click at [185, 138] on textarea at bounding box center [218, 139] width 171 height 14
click at [91, 138] on div "Aga tänud abistamast" at bounding box center [84, 140] width 74 height 6
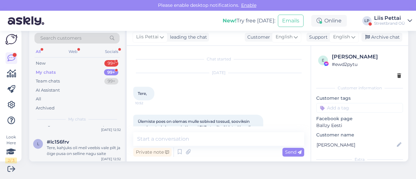
scroll to position [117, 0]
drag, startPoint x: 386, startPoint y: 26, endPoint x: 388, endPoint y: 19, distance: 7.6
click at [388, 19] on div "New! Try free today: Emails Online LP Liis Pettai Streetbrand OÜ" at bounding box center [208, 21] width 416 height 20
click at [388, 19] on div "Liis Pettai" at bounding box center [389, 18] width 31 height 5
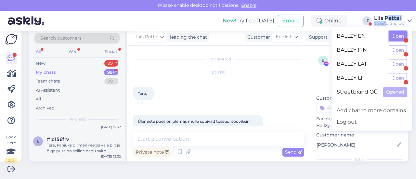
click at [400, 34] on button "Open" at bounding box center [398, 36] width 18 height 10
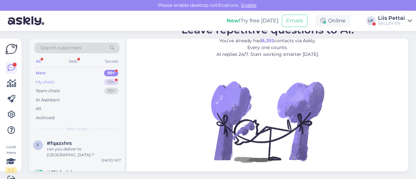
click at [70, 82] on div "My chats 99+" at bounding box center [76, 82] width 85 height 9
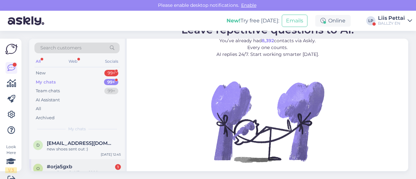
click at [60, 160] on div "o #orja5gxb 1 tagasi saatsin Nike p-6000 Aug 29 12:40" at bounding box center [77, 170] width 96 height 23
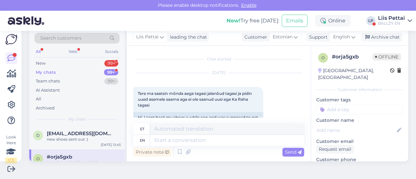
scroll to position [246, 0]
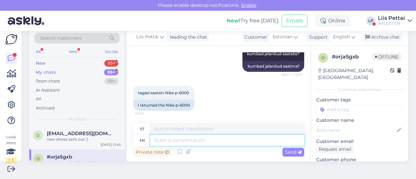
click at [188, 141] on textarea at bounding box center [227, 140] width 154 height 11
